Goal: Task Accomplishment & Management: Use online tool/utility

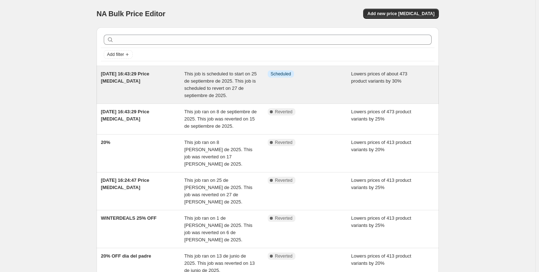
click at [152, 91] on div "[DATE] 16:43:29 Price [MEDICAL_DATA]" at bounding box center [143, 84] width 84 height 29
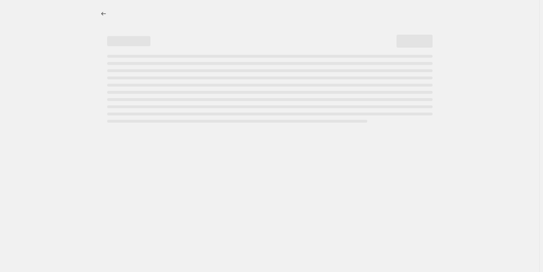
select select "percentage"
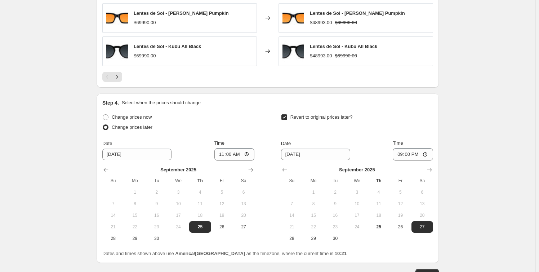
scroll to position [597, 0]
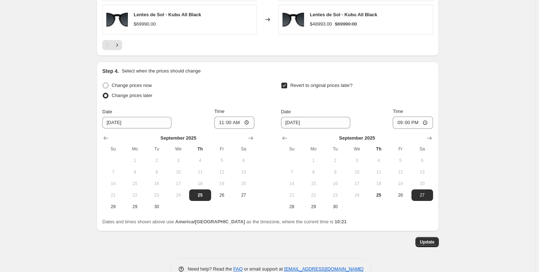
click at [107, 86] on span at bounding box center [106, 86] width 6 height 6
click at [103, 83] on input "Change prices now" at bounding box center [103, 83] width 0 height 0
radio input "true"
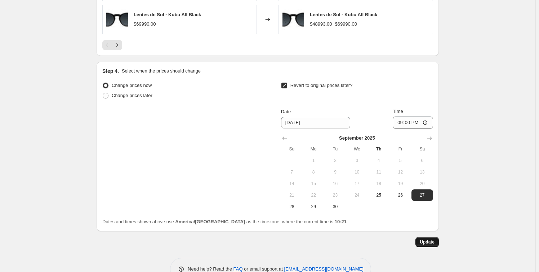
click at [434, 242] on span "Update" at bounding box center [427, 242] width 15 height 6
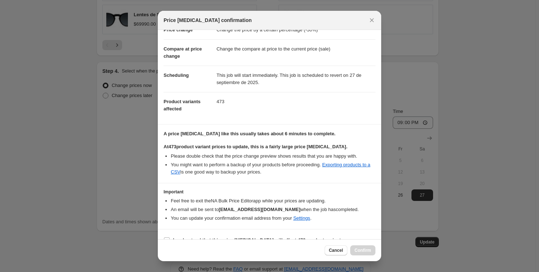
scroll to position [34, 0]
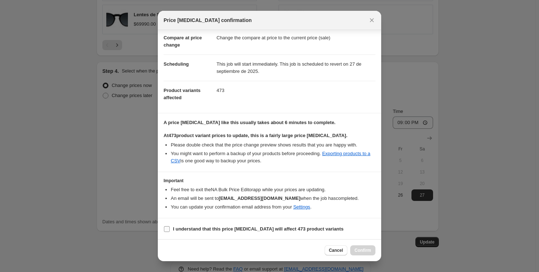
click at [168, 229] on input "I understand that this price [MEDICAL_DATA] will affect 473 product variants" at bounding box center [167, 229] width 6 height 6
checkbox input "true"
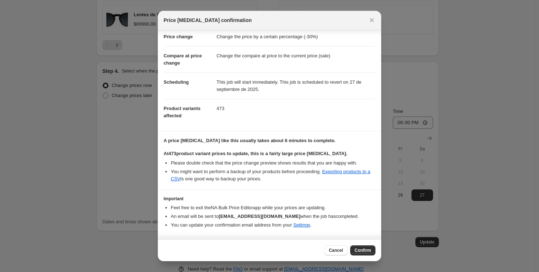
scroll to position [0, 0]
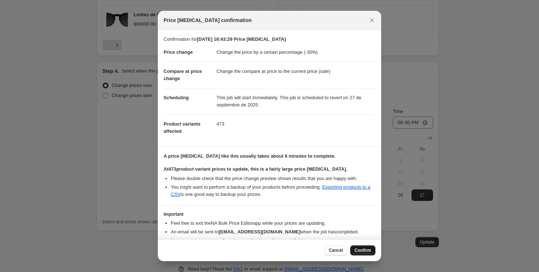
click at [358, 248] on span "Confirm" at bounding box center [363, 250] width 17 height 6
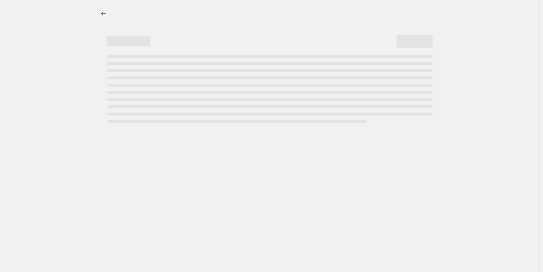
select select "percentage"
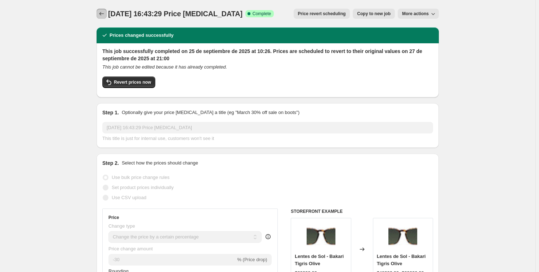
click at [102, 14] on icon "Price change jobs" at bounding box center [101, 13] width 7 height 7
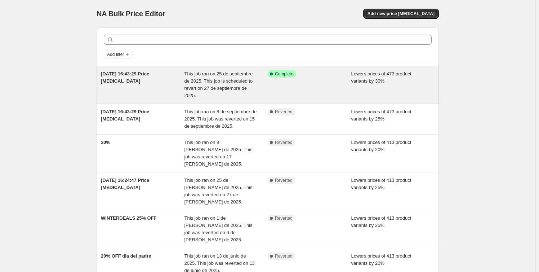
click at [191, 86] on span "This job ran on 25 de septiembre de 2025. This job is scheduled to revert on 27…" at bounding box center [219, 84] width 68 height 27
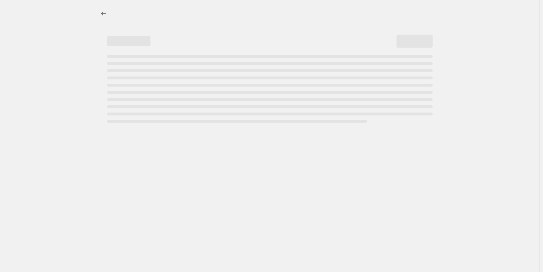
select select "percentage"
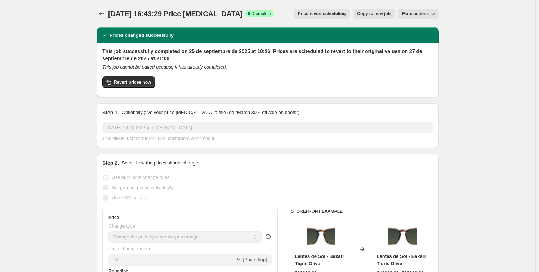
click at [434, 14] on icon "button" at bounding box center [433, 13] width 7 height 7
